Goal: Information Seeking & Learning: Learn about a topic

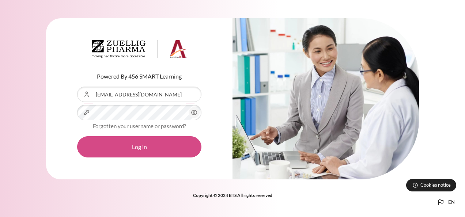
click at [176, 148] on button "Log in" at bounding box center [139, 146] width 124 height 21
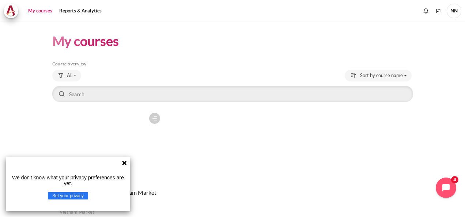
click at [127, 162] on icon at bounding box center [124, 163] width 6 height 6
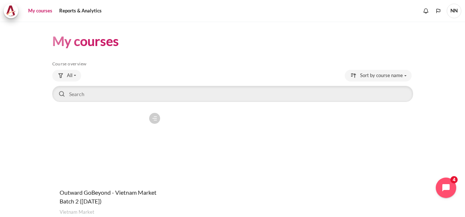
click at [124, 141] on figure "Content" at bounding box center [108, 145] width 112 height 73
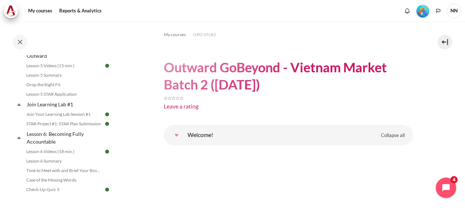
scroll to position [366, 0]
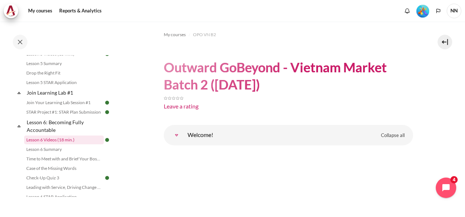
click at [61, 144] on link "Lesson 6 Videos (18 min.)" at bounding box center [64, 140] width 80 height 9
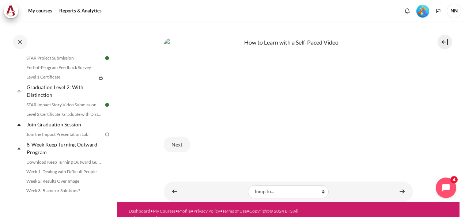
scroll to position [335, 0]
